Goal: Navigation & Orientation: Find specific page/section

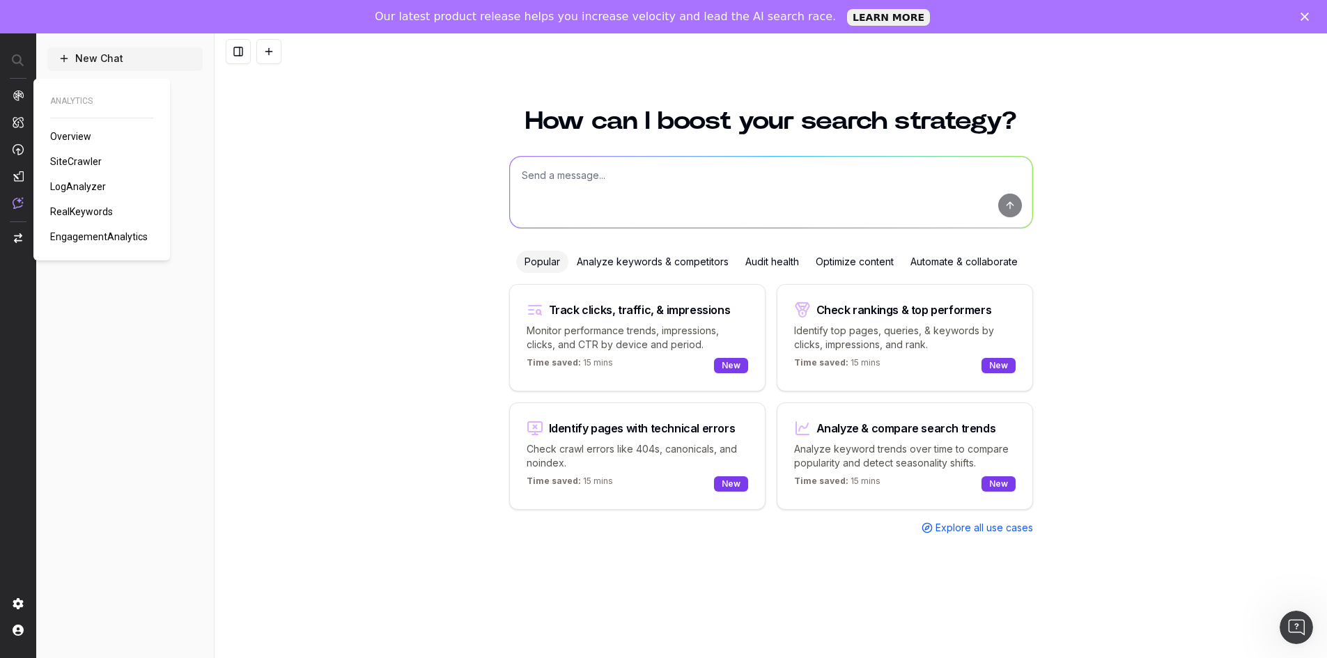
click at [27, 91] on div "ANALYTICS Overview SiteCrawler LogAnalyzer RealKeywords EngagementAnalytics ANA…" at bounding box center [97, 181] width 143 height 182
click at [16, 95] on img at bounding box center [18, 95] width 11 height 11
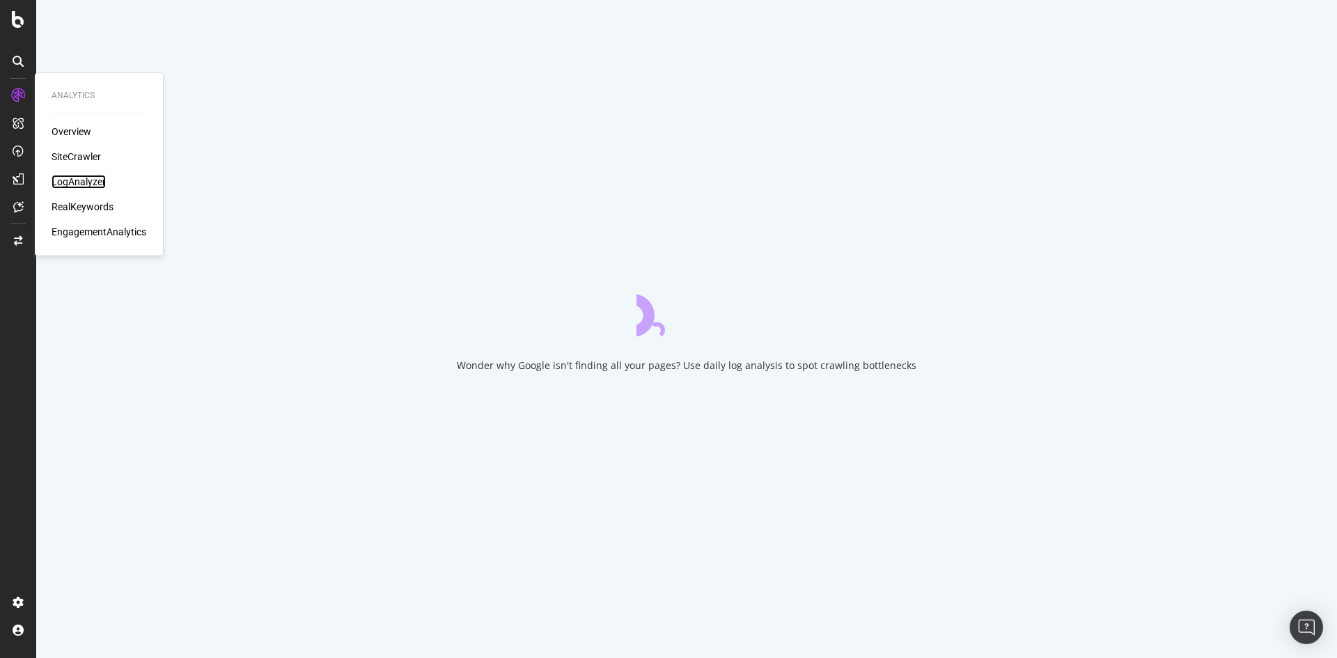
click at [88, 185] on div "LogAnalyzer" at bounding box center [79, 182] width 54 height 14
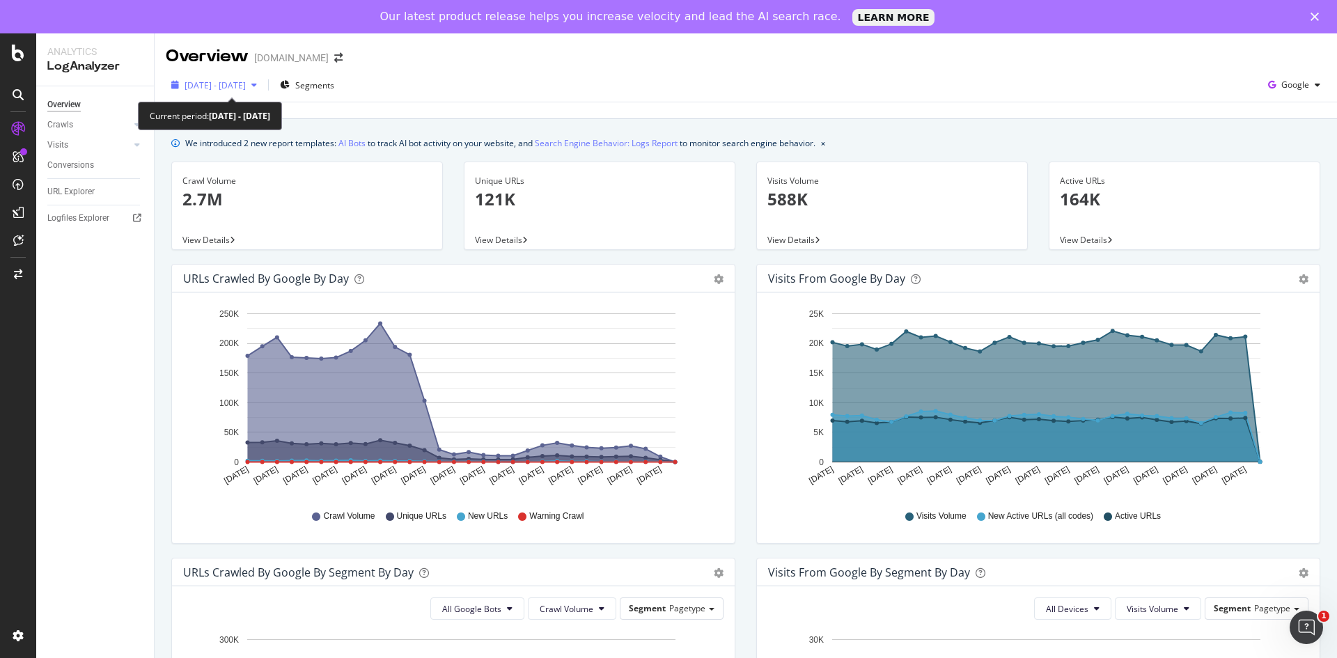
click at [240, 86] on span "[DATE] - [DATE]" at bounding box center [215, 85] width 61 height 12
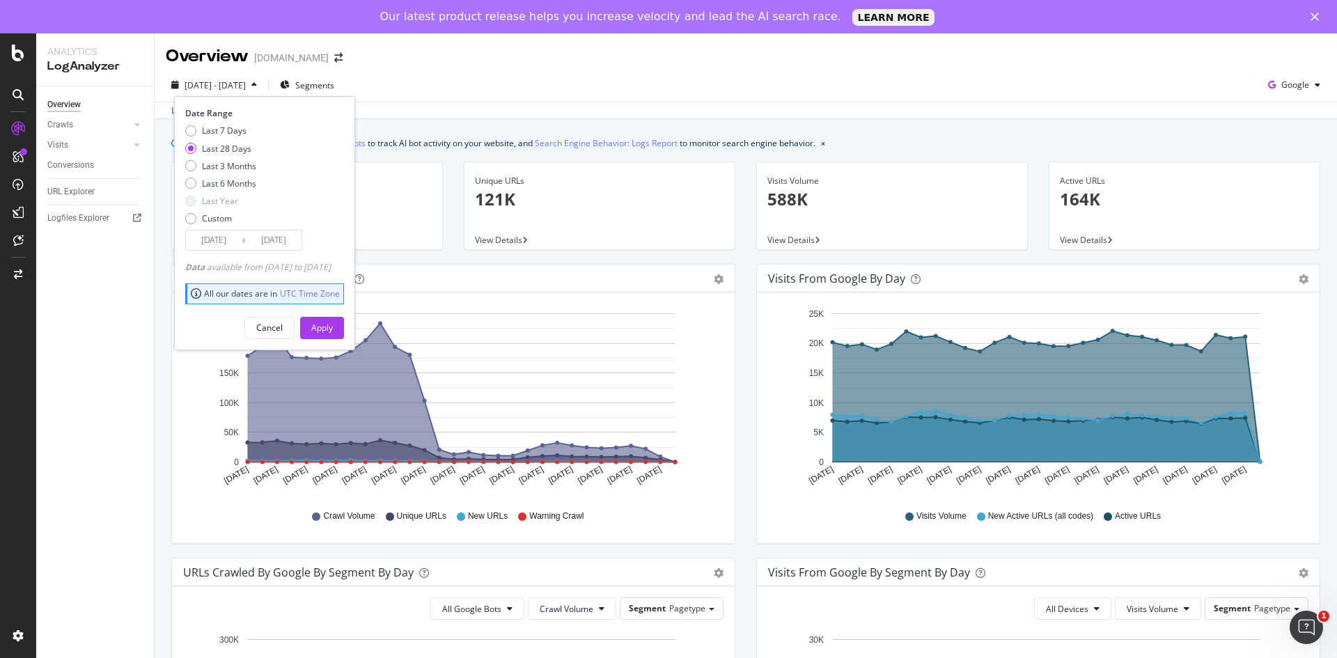
click at [143, 414] on div "Overview Crawls Daily Distribution Segments Distribution HTTP Codes Resources V…" at bounding box center [95, 388] width 118 height 605
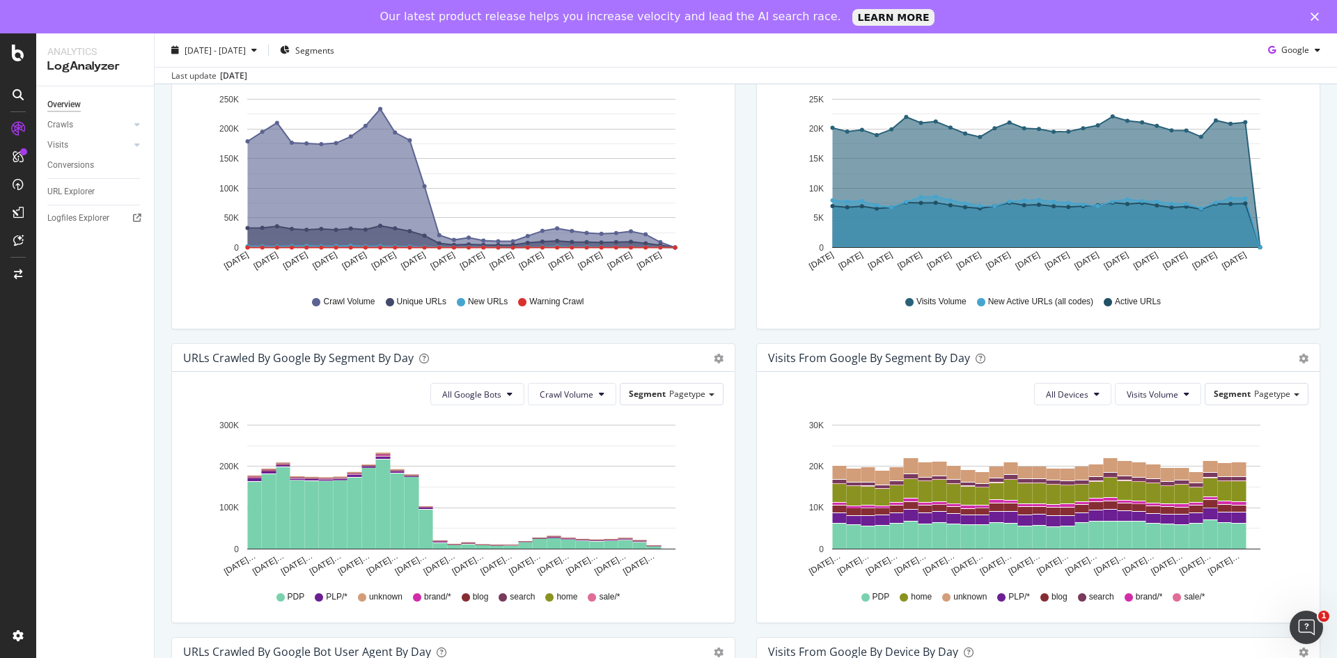
scroll to position [433, 0]
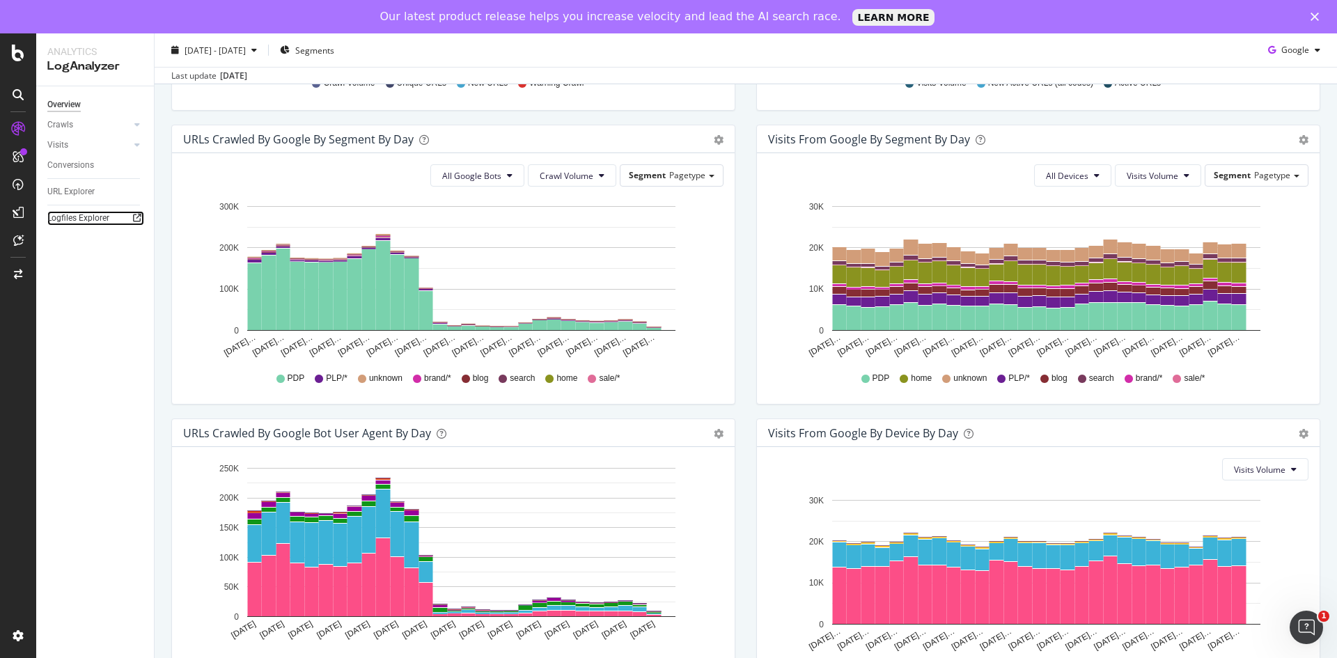
click at [137, 220] on icon at bounding box center [137, 218] width 8 height 8
